Goal: Entertainment & Leisure: Browse casually

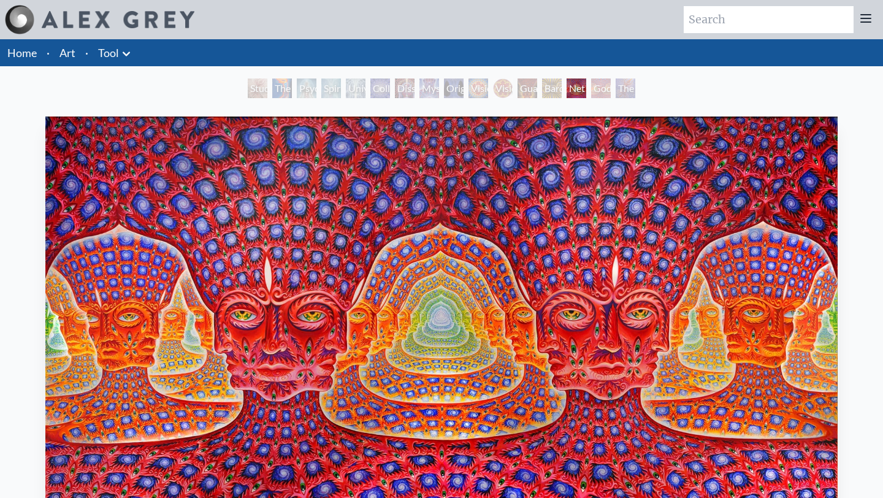
click at [144, 28] on img at bounding box center [118, 19] width 153 height 17
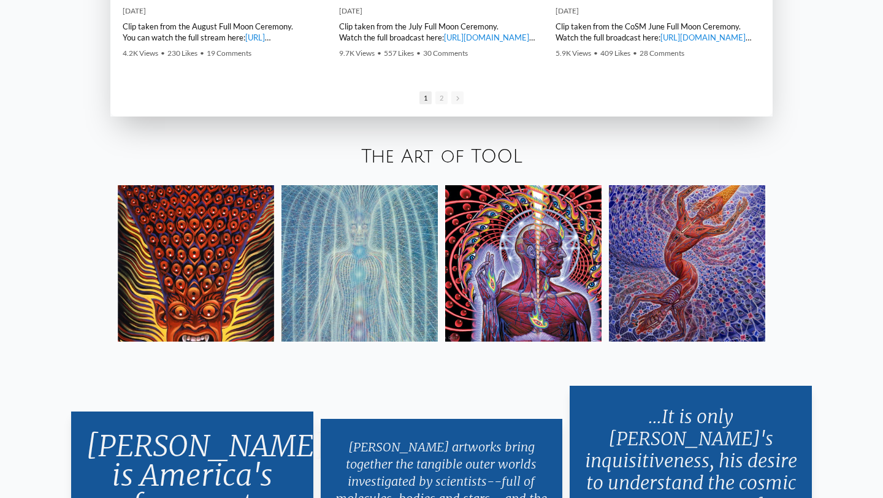
scroll to position [1981, 0]
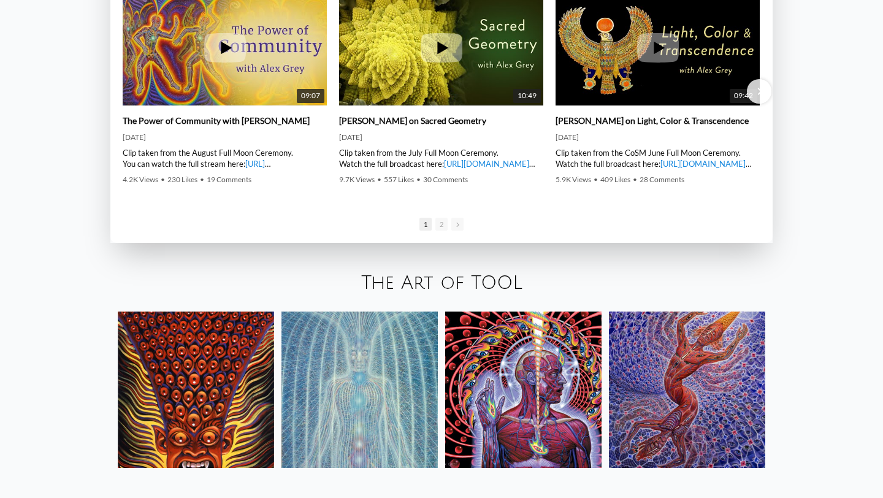
click at [477, 286] on link "The Art of TOOL" at bounding box center [441, 283] width 161 height 20
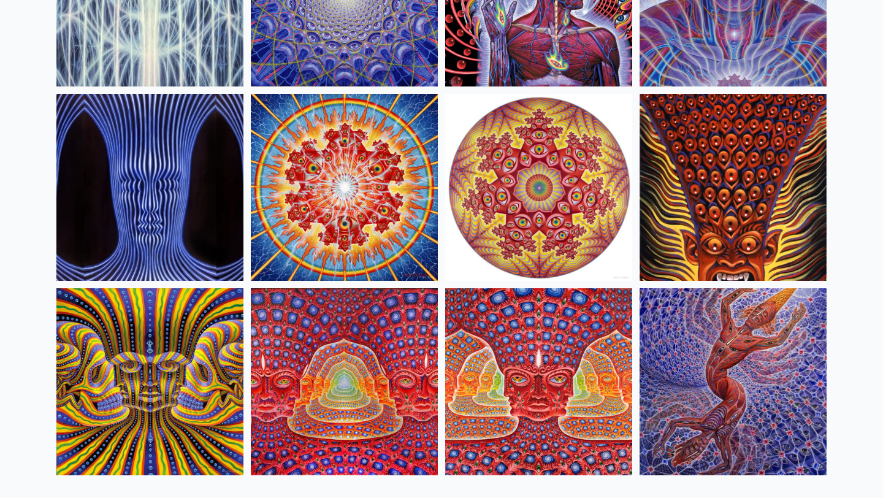
scroll to position [578, 0]
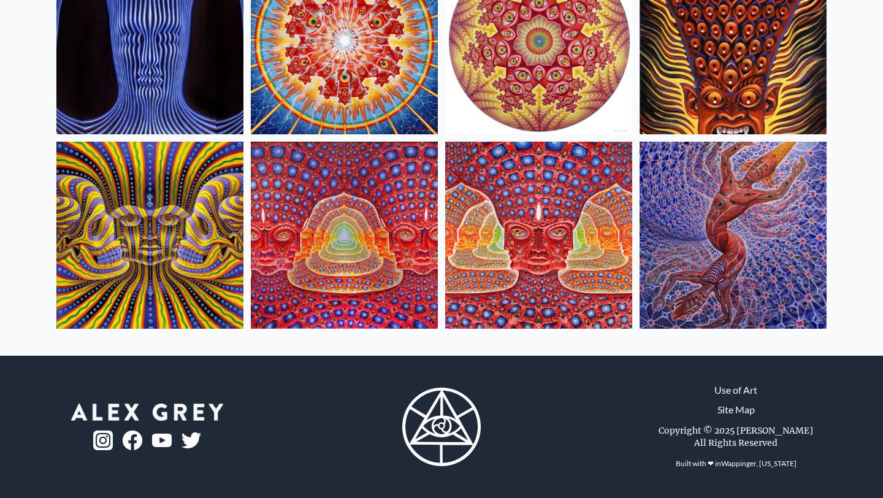
click at [751, 265] on img at bounding box center [733, 235] width 187 height 187
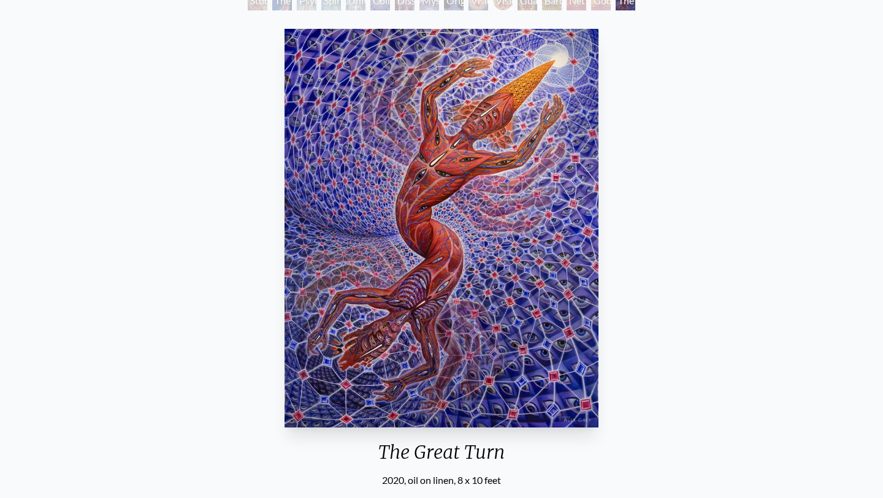
scroll to position [88, 0]
